Goal: Information Seeking & Learning: Learn about a topic

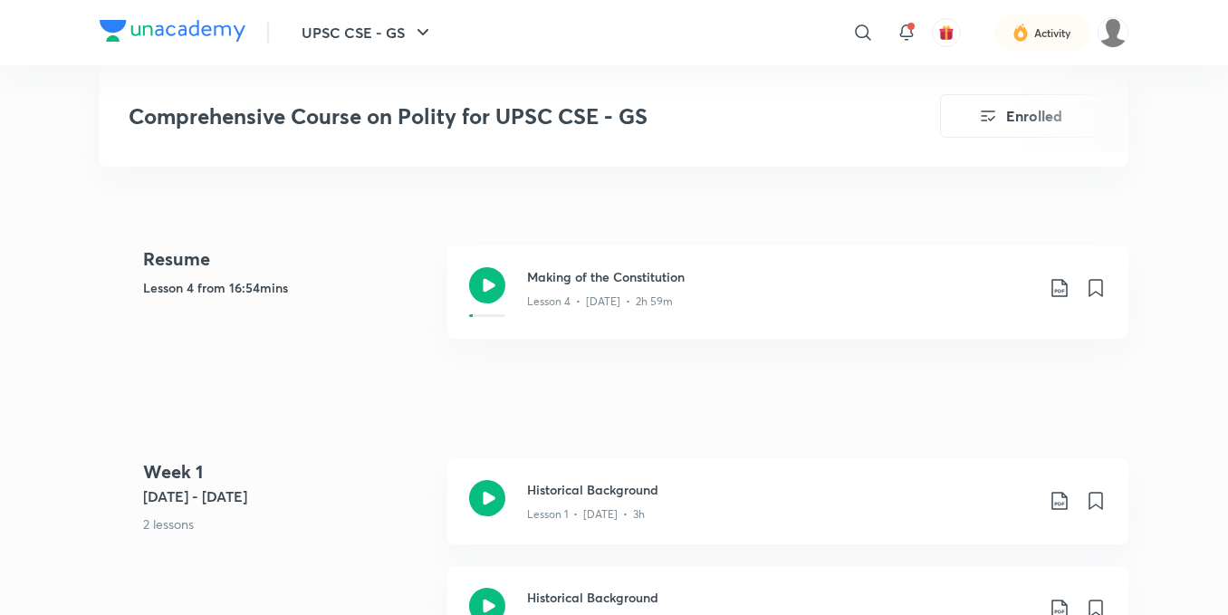
scroll to position [815, 0]
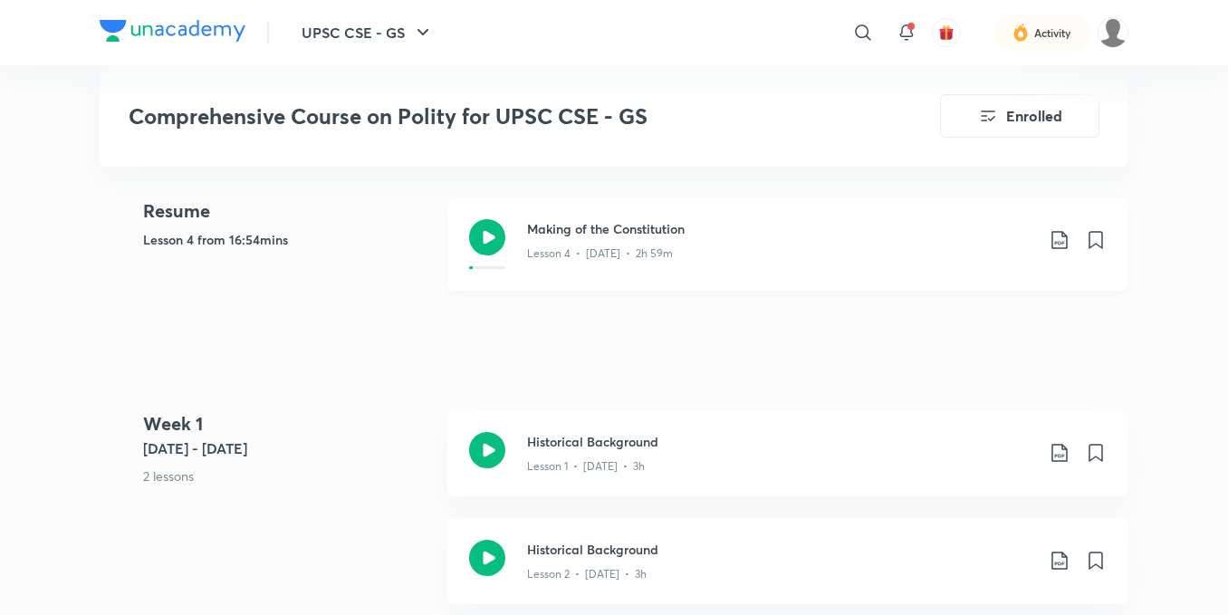
click at [504, 235] on icon at bounding box center [487, 237] width 36 height 36
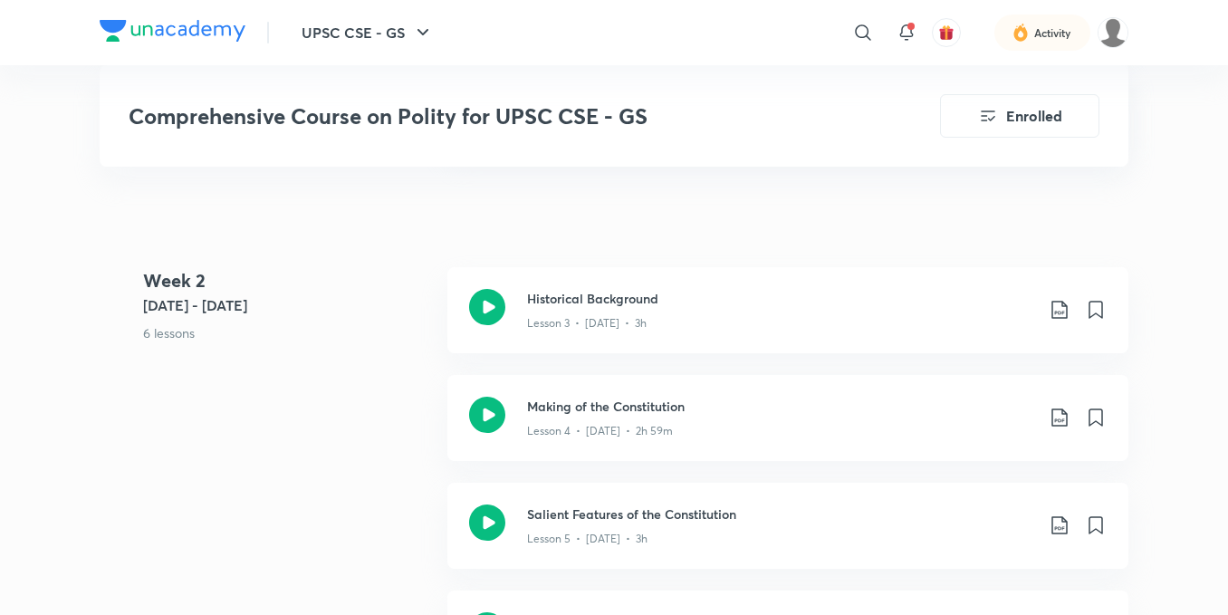
click at [510, 411] on div "Making of the Constitution Lesson 4 • [DATE] • 2h 59m" at bounding box center [787, 418] width 681 height 86
